Goal: Task Accomplishment & Management: Manage account settings

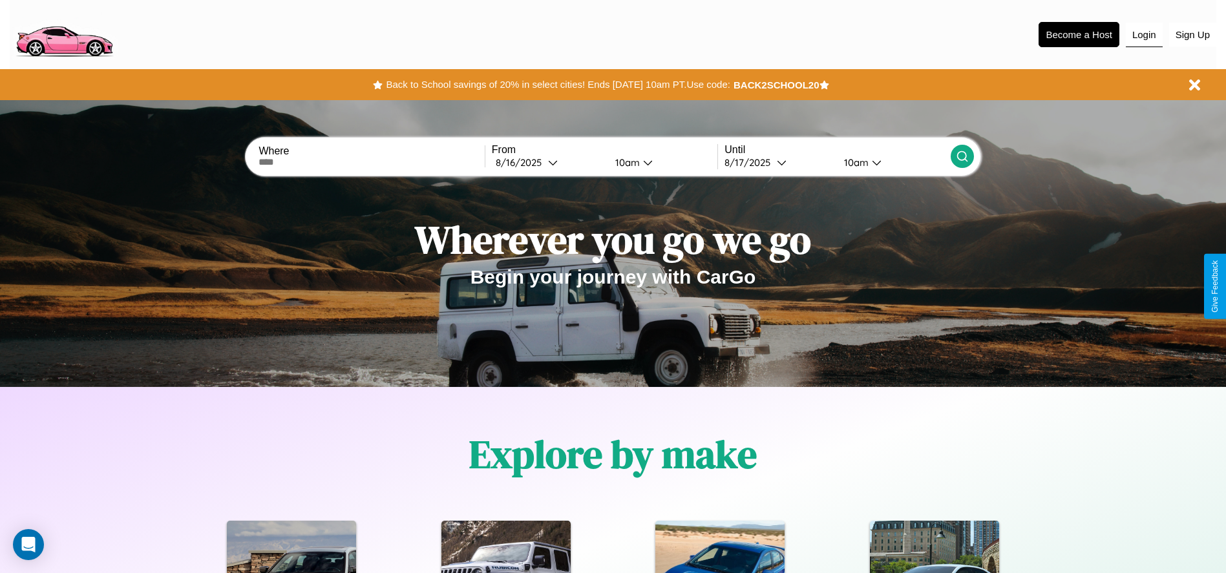
click at [1144, 34] on button "Login" at bounding box center [1144, 35] width 37 height 25
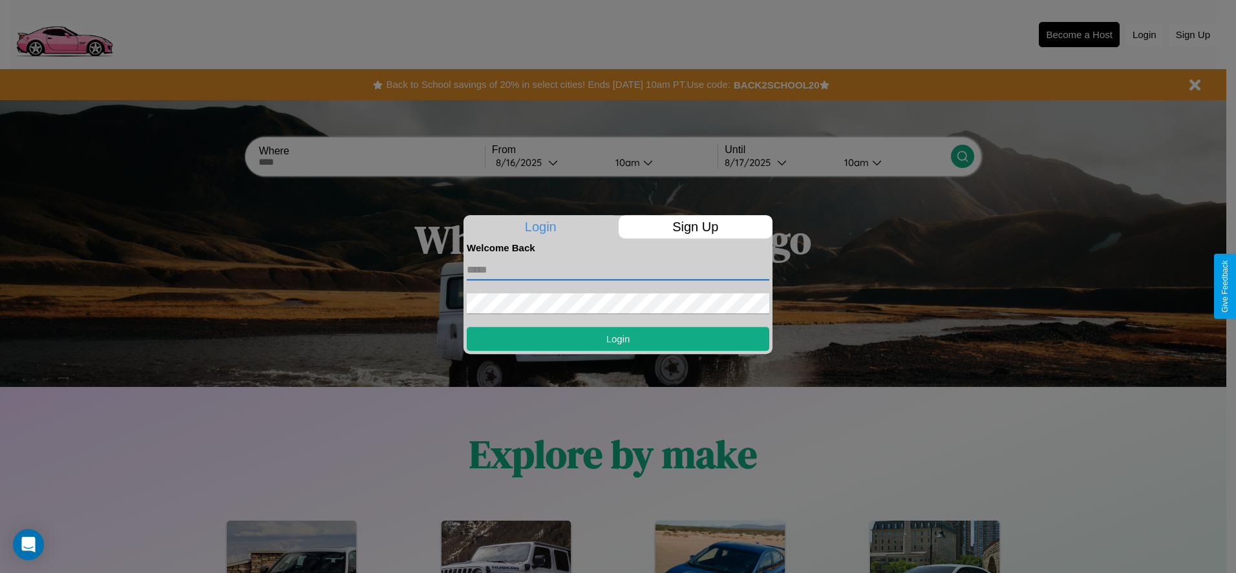
click at [618, 270] on input "text" at bounding box center [618, 270] width 303 height 21
type input "**********"
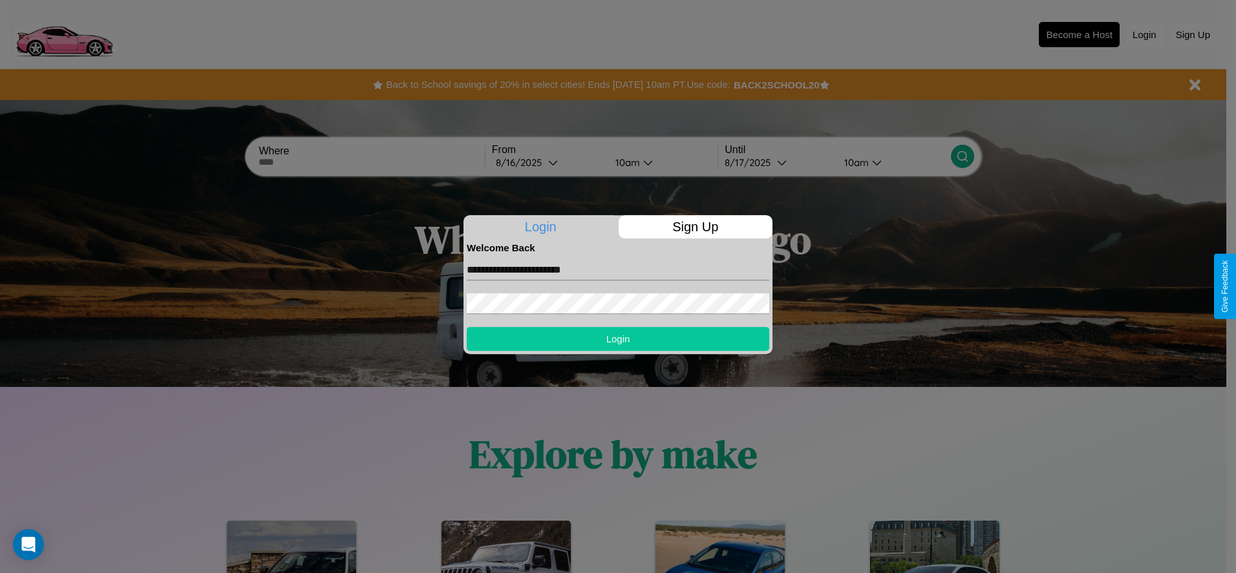
click at [618, 339] on button "Login" at bounding box center [618, 339] width 303 height 24
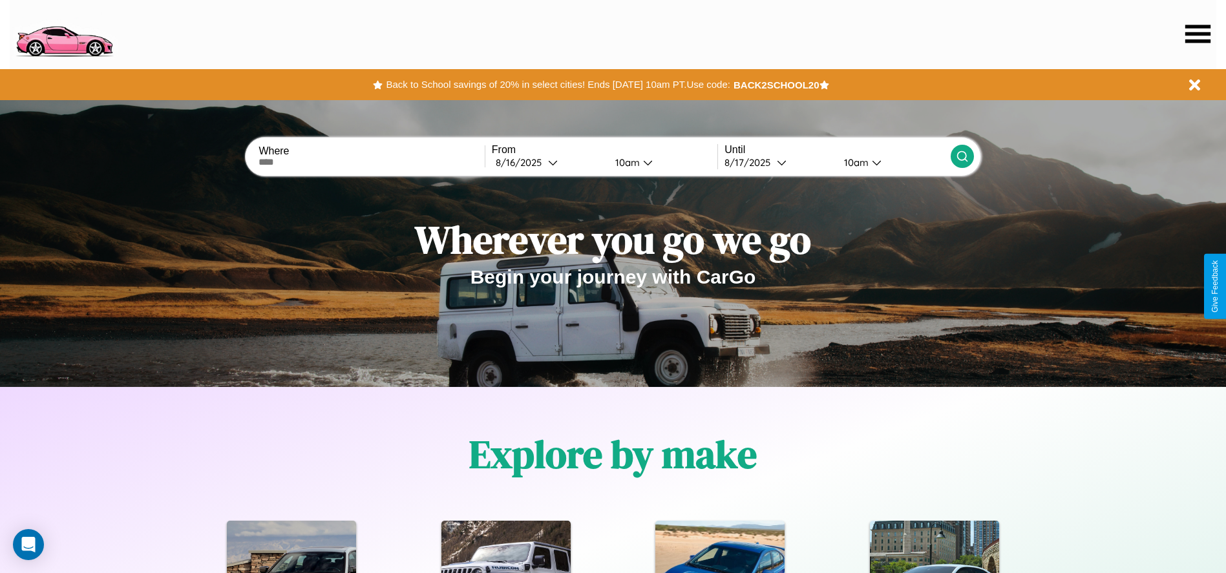
click at [1198, 34] on icon at bounding box center [1198, 34] width 25 height 18
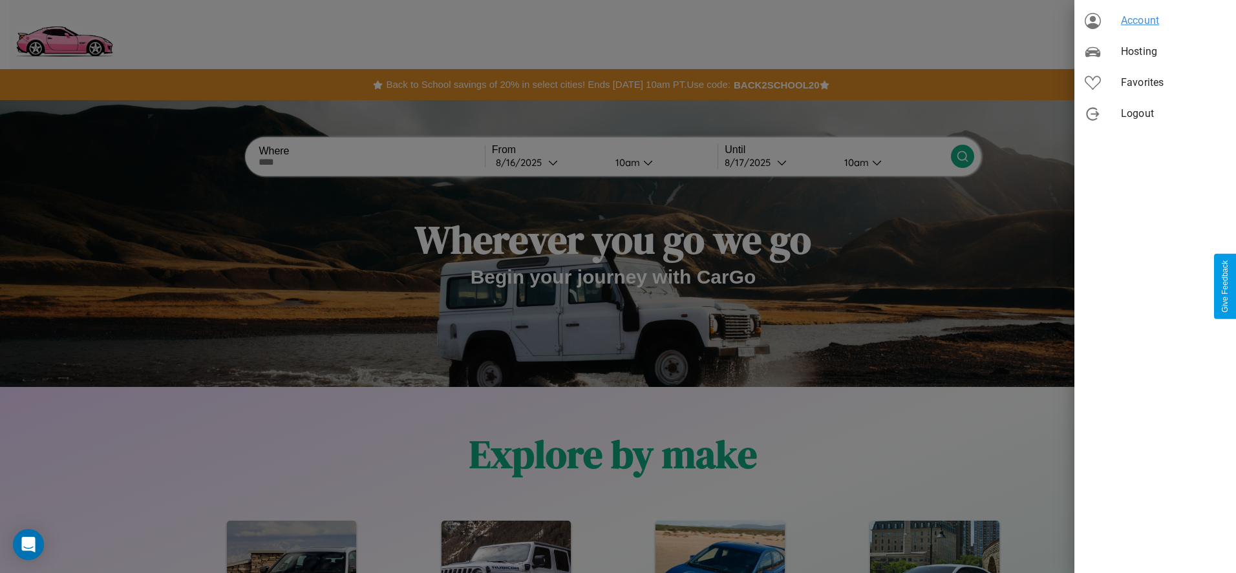
click at [1155, 21] on span "Account" at bounding box center [1173, 21] width 105 height 16
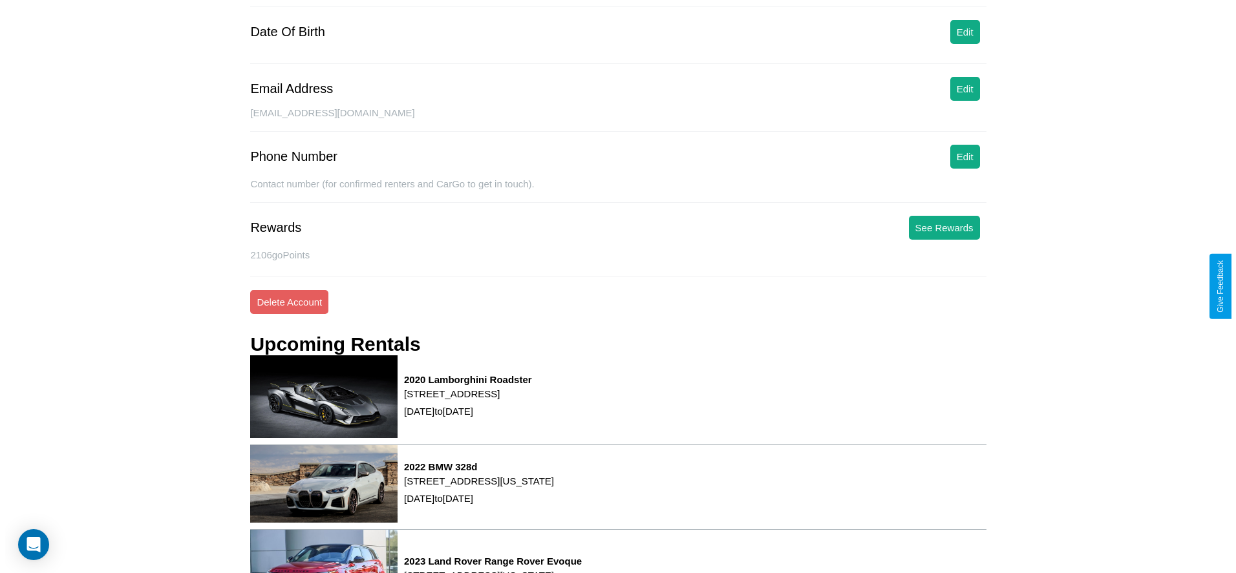
scroll to position [175, 0]
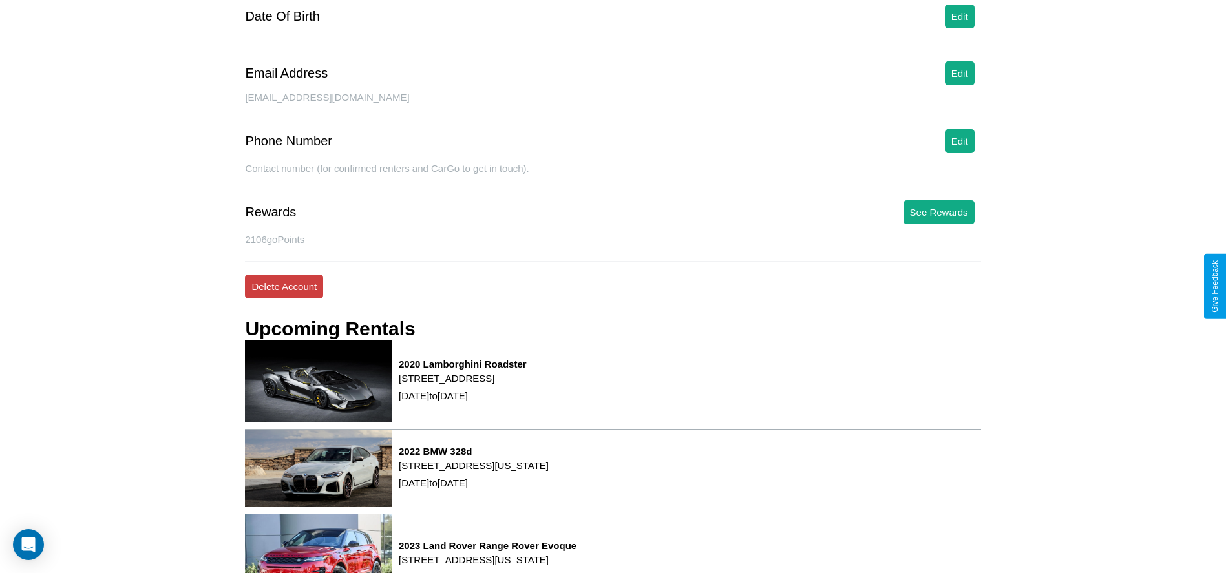
click at [284, 286] on button "Delete Account" at bounding box center [284, 287] width 78 height 24
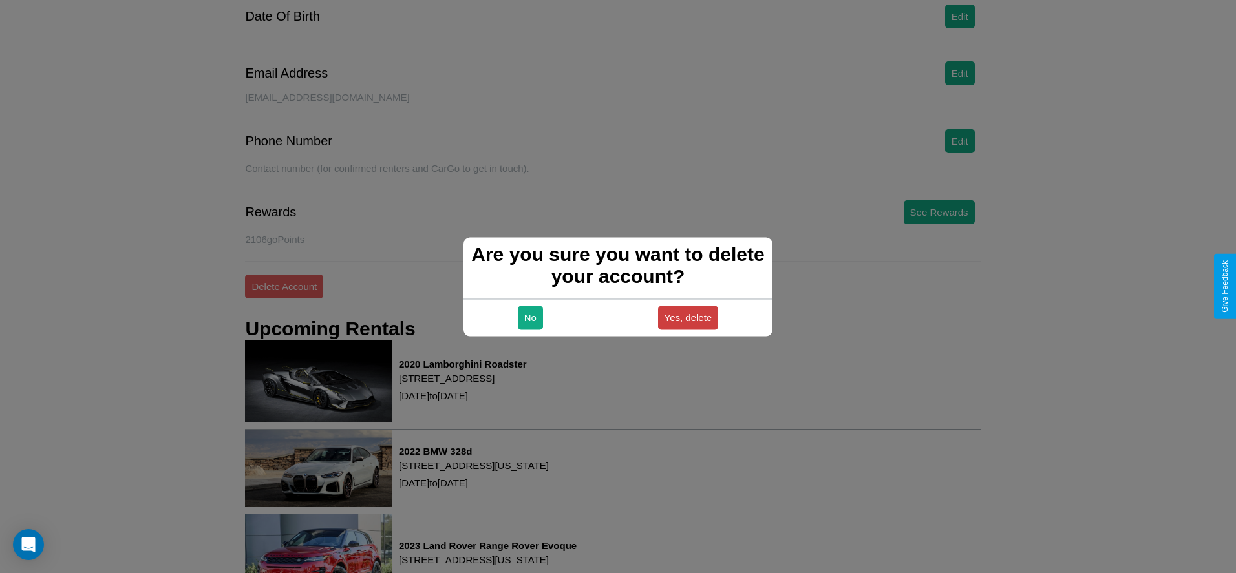
click at [688, 317] on button "Yes, delete" at bounding box center [688, 318] width 61 height 24
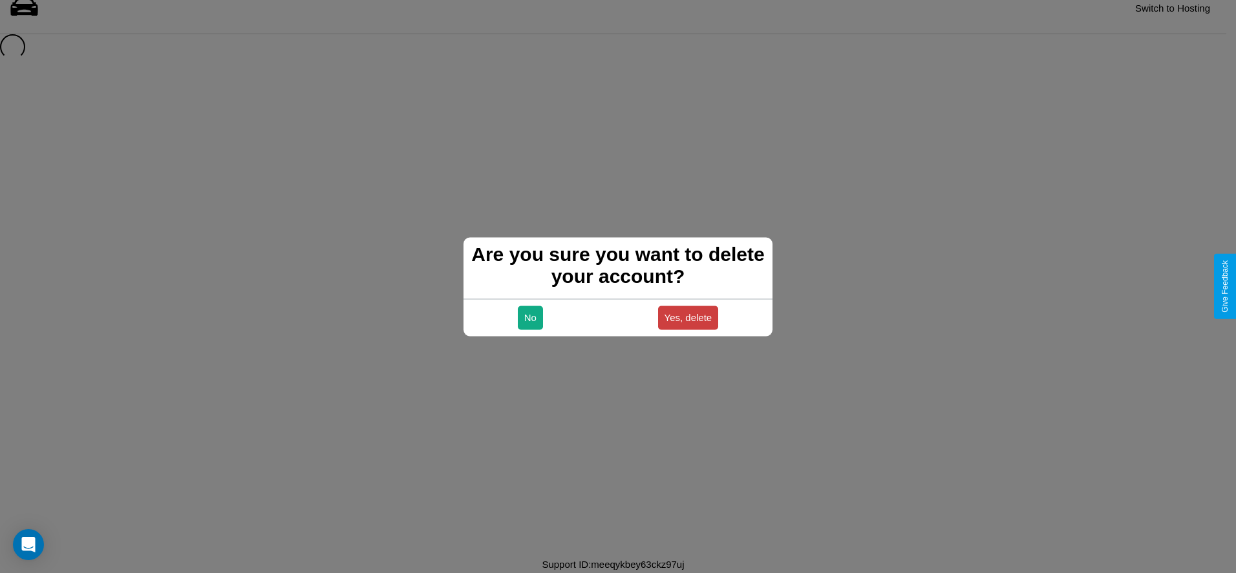
scroll to position [17, 0]
